Goal: Find specific page/section: Find specific page/section

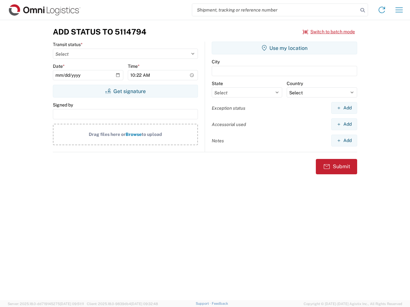
click at [275, 10] on input "search" at bounding box center [275, 10] width 166 height 12
click at [362, 10] on icon at bounding box center [362, 10] width 9 height 9
click at [382, 10] on icon at bounding box center [382, 10] width 10 height 10
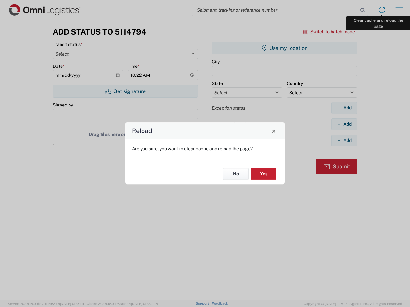
click at [399, 10] on div "Reload Are you sure, you want to clear cache and reload the page? No Yes" at bounding box center [205, 153] width 410 height 307
click at [329, 32] on div "Reload Are you sure, you want to clear cache and reload the page? No Yes" at bounding box center [205, 153] width 410 height 307
click at [125, 91] on div "Reload Are you sure, you want to clear cache and reload the page? No Yes" at bounding box center [205, 153] width 410 height 307
click at [284, 48] on div "Reload Are you sure, you want to clear cache and reload the page? No Yes" at bounding box center [205, 153] width 410 height 307
click at [344, 108] on div "Reload Are you sure, you want to clear cache and reload the page? No Yes" at bounding box center [205, 153] width 410 height 307
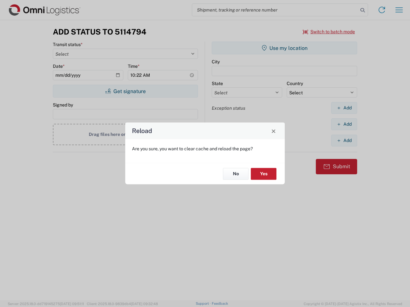
click at [344, 124] on div "Reload Are you sure, you want to clear cache and reload the page? No Yes" at bounding box center [205, 153] width 410 height 307
click at [344, 141] on div "Reload Are you sure, you want to clear cache and reload the page? No Yes" at bounding box center [205, 153] width 410 height 307
